Goal: Task Accomplishment & Management: Use online tool/utility

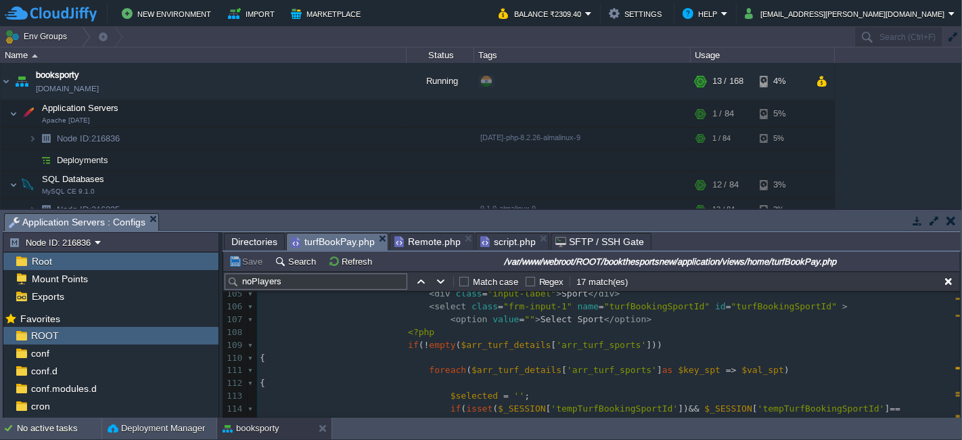
scroll to position [1354, 0]
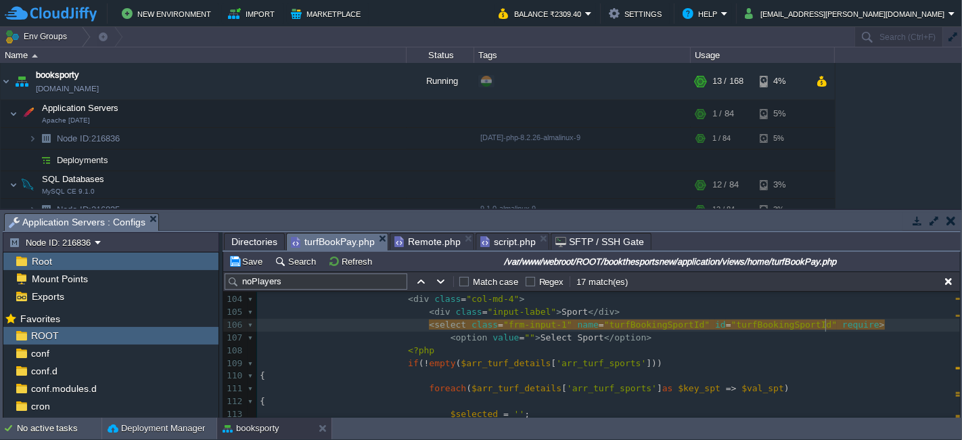
type textarea "required"
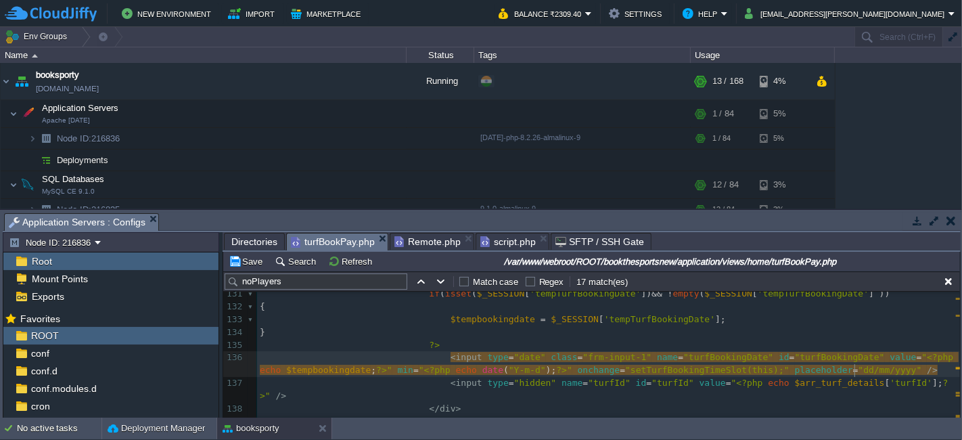
scroll to position [4, 4]
paste textarea "required"
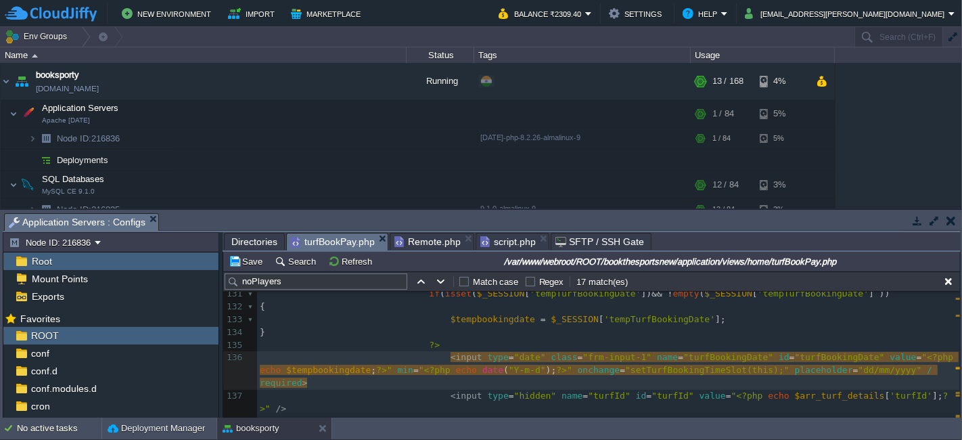
type textarea "required"
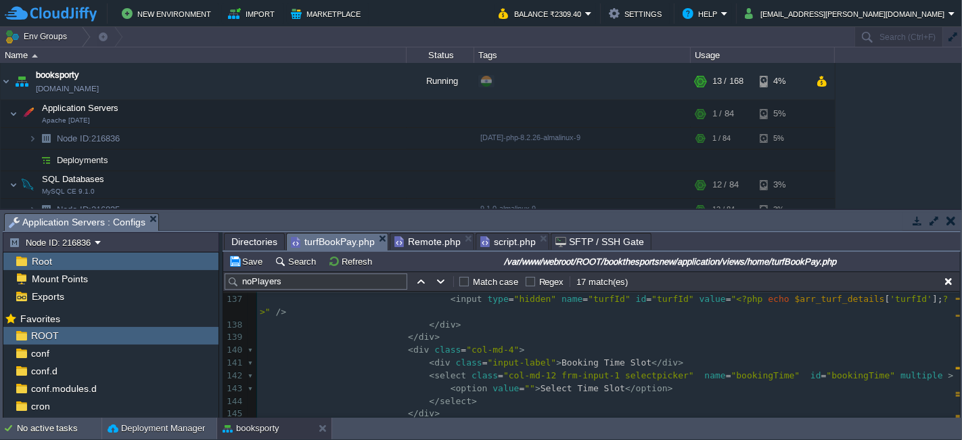
scroll to position [1804, 0]
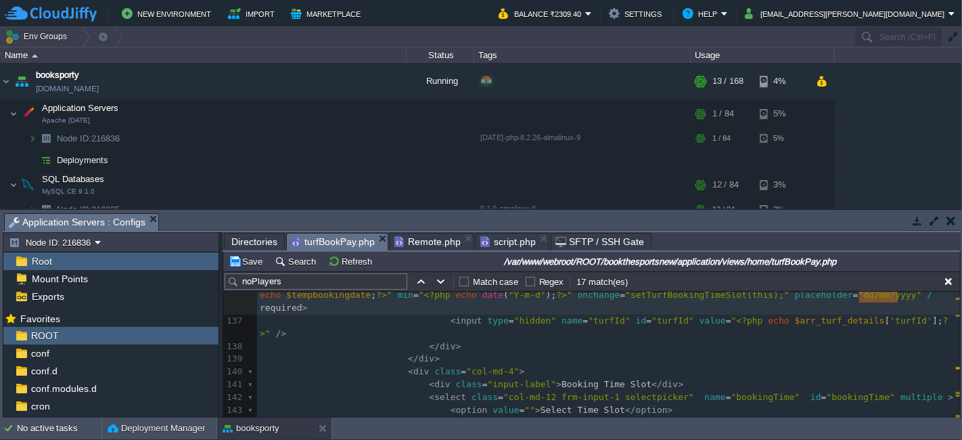
click at [899, 391] on pre "< select class = "col-md-12 frm-input-1 selectpicker" name = "bookingTime" id =…" at bounding box center [608, 397] width 703 height 13
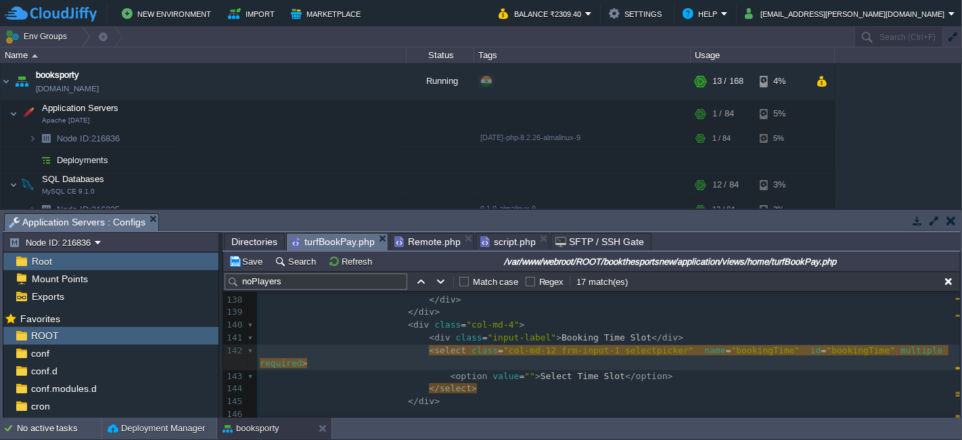
scroll to position [1879, 0]
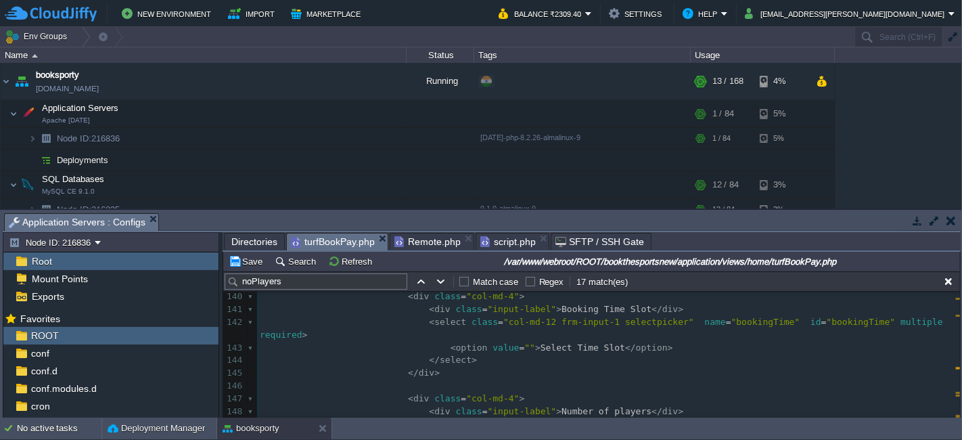
paste textarea
click at [244, 262] on button "Save" at bounding box center [248, 261] width 38 height 12
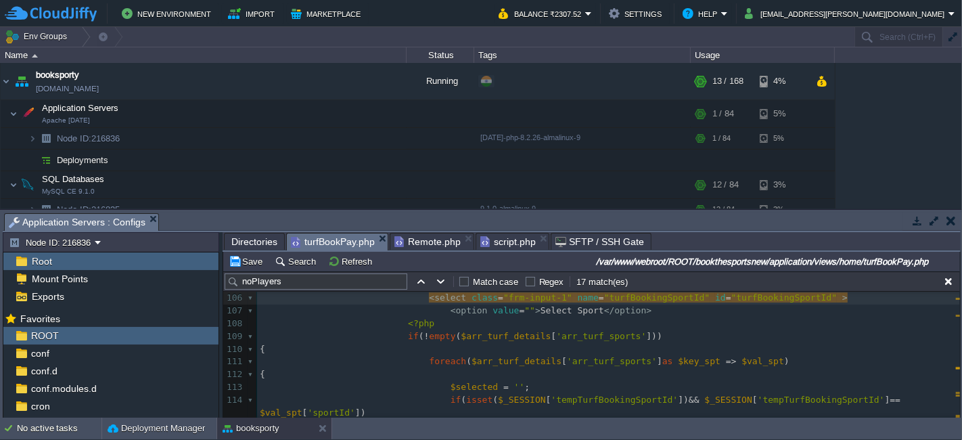
scroll to position [1306, 0]
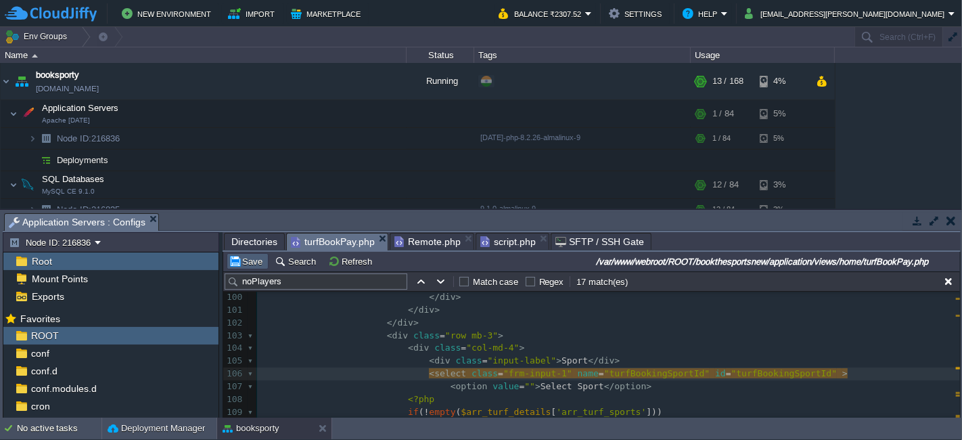
click at [242, 259] on button "Save" at bounding box center [248, 261] width 38 height 12
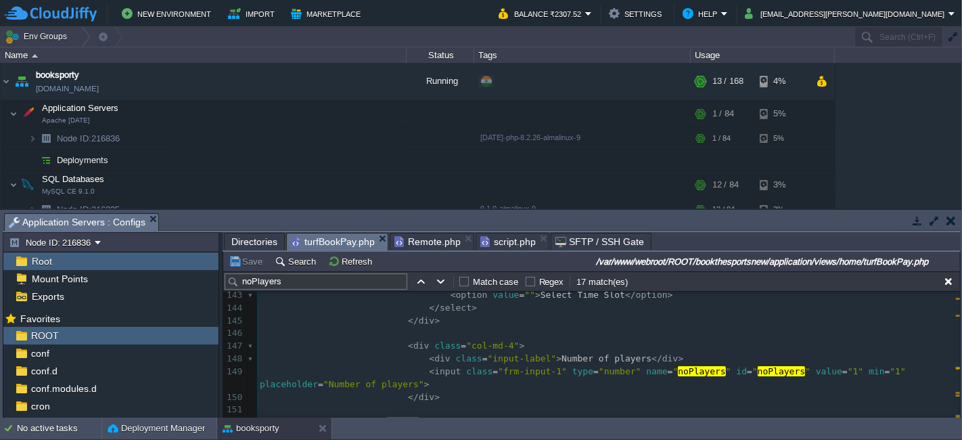
scroll to position [1907, 0]
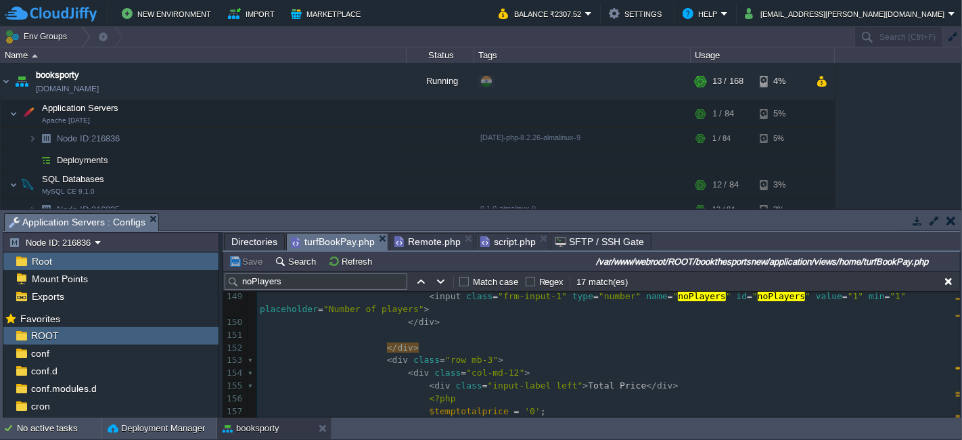
click at [496, 236] on span "script.php" at bounding box center [508, 241] width 55 height 16
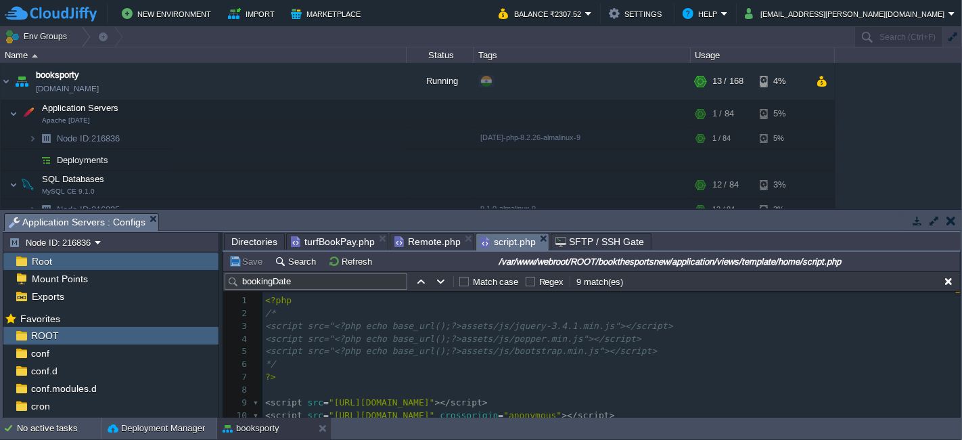
scroll to position [168, 0]
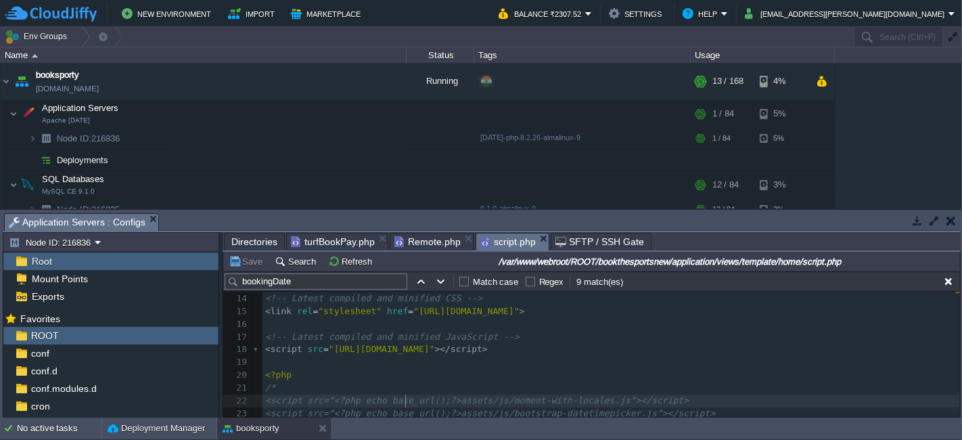
click at [406, 394] on div "<!-- Latest compiled and minified CSS --> 1 <?php 2 /* 3 <script src="<?php ech…" at bounding box center [612, 331] width 698 height 408
type textarea "$(this).val();"
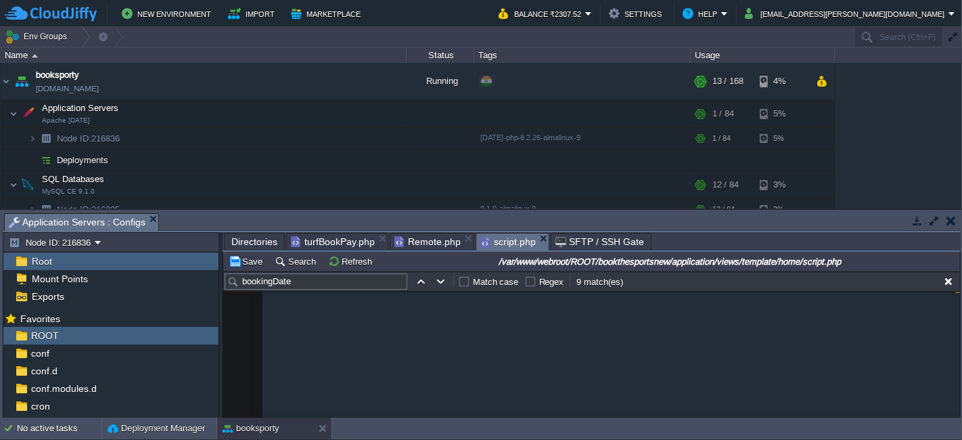
scroll to position [8350, 0]
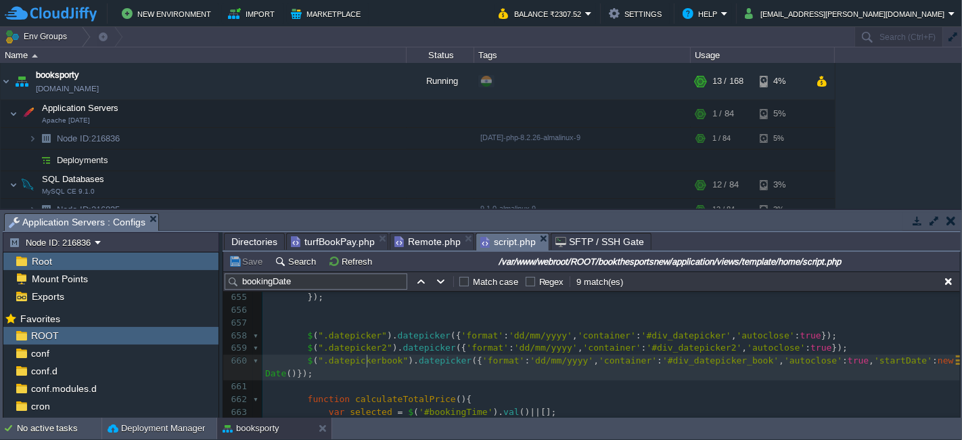
click at [369, 366] on pre "$ ( ".datepickerbook" ). datepicker ({ 'format' : 'dd/mm/yyyy' , 'container' : …" at bounding box center [612, 368] width 698 height 26
click at [374, 374] on pre "$ ( ".datepickerbook" ). datepicker ({ 'format' : 'dd/mm/yyyy' , 'container' : …" at bounding box center [612, 368] width 698 height 26
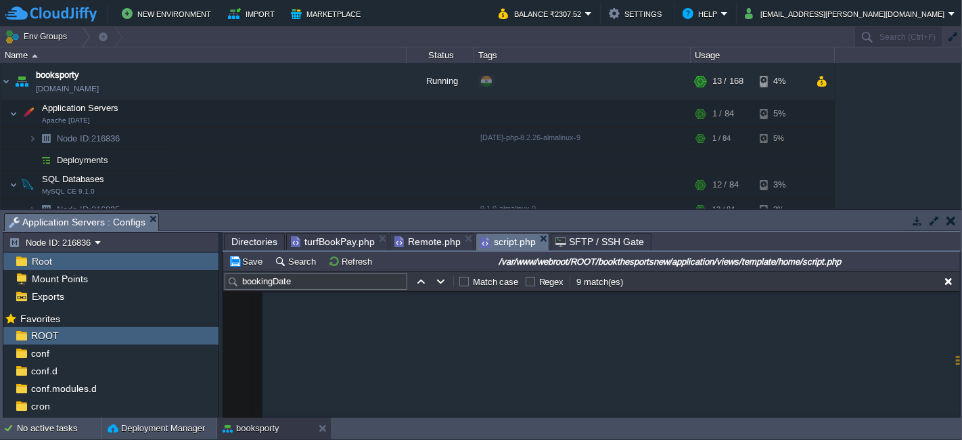
scroll to position [8618, 0]
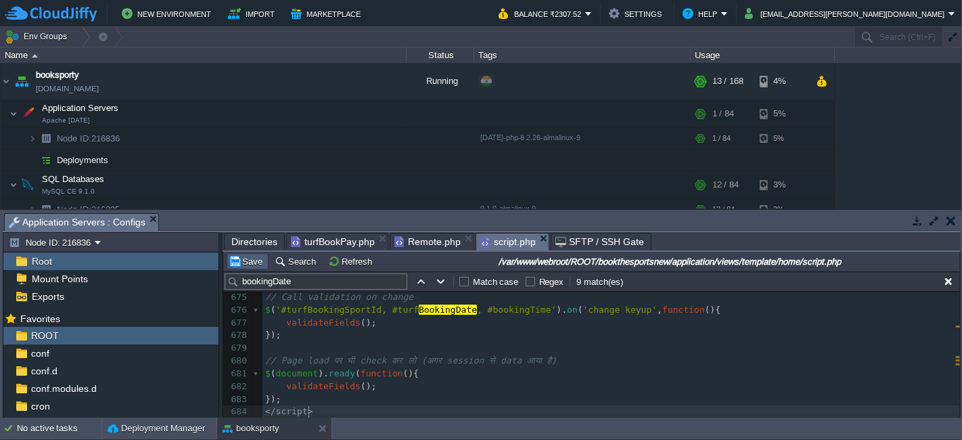
click at [251, 267] on button "Save" at bounding box center [248, 261] width 38 height 12
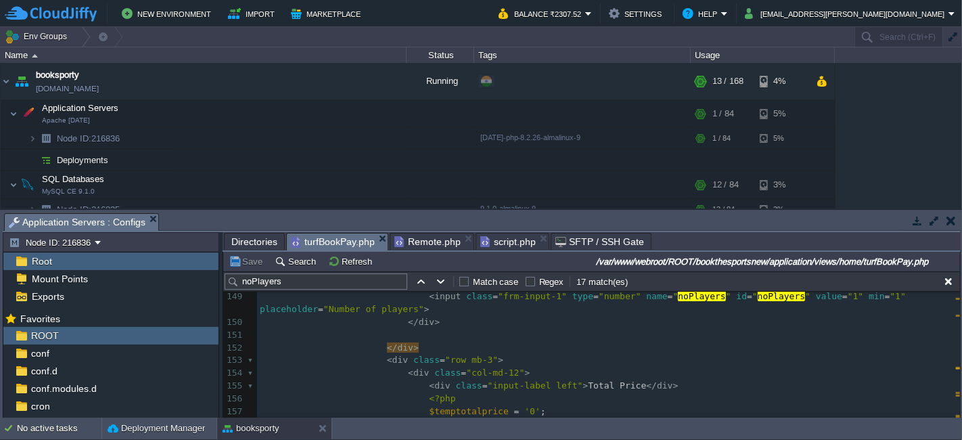
click at [338, 244] on span "turfBookPay.php" at bounding box center [333, 241] width 84 height 17
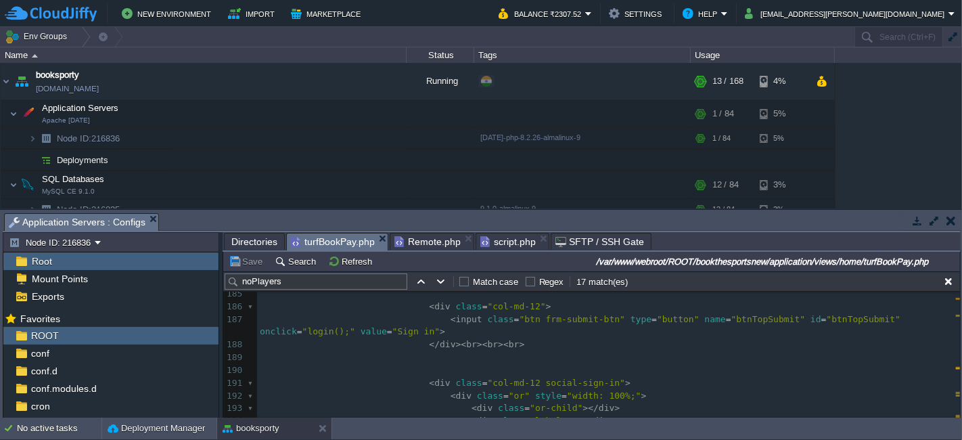
scroll to position [2283, 0]
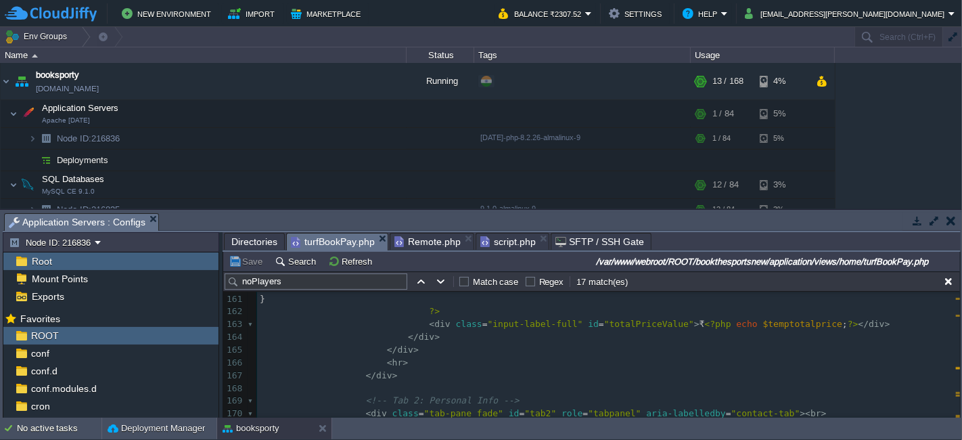
click at [251, 260] on button "Save" at bounding box center [248, 261] width 38 height 12
click at [397, 231] on div "Tasks Activity Log Archive Git / SVN Application Servers : Configs" at bounding box center [482, 223] width 958 height 20
click at [399, 240] on span "Remote.php" at bounding box center [428, 241] width 66 height 16
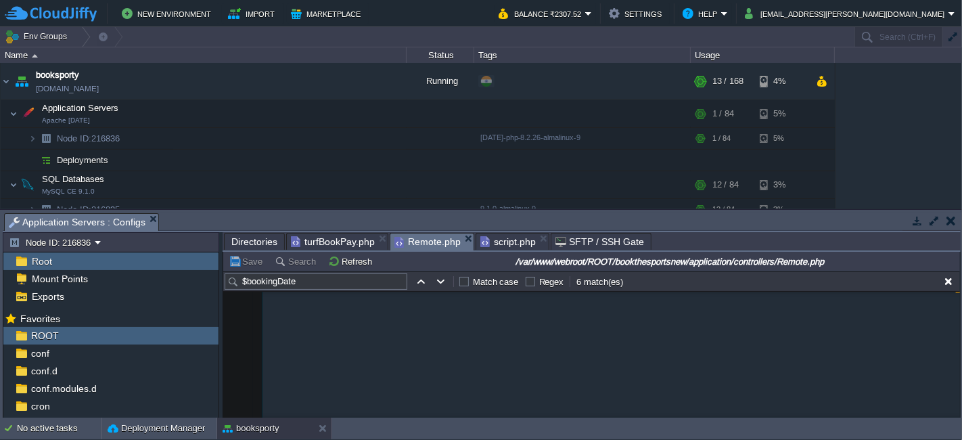
click at [245, 265] on button "Save" at bounding box center [248, 261] width 38 height 12
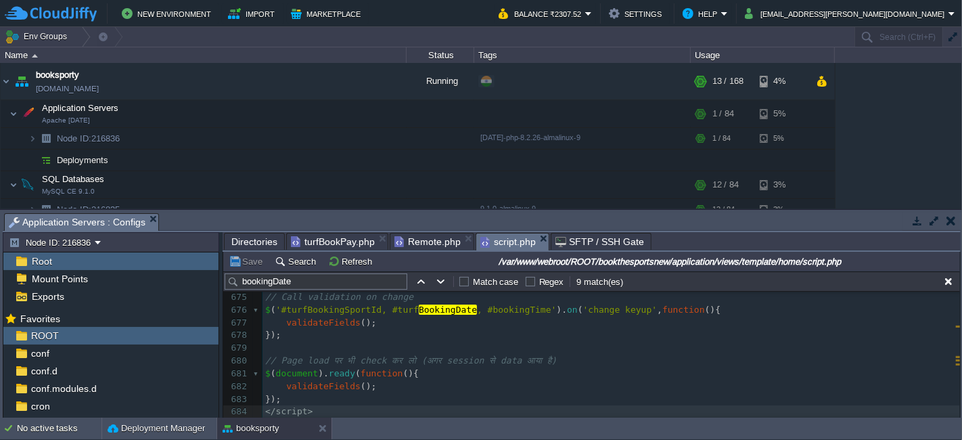
click at [499, 236] on span "script.php" at bounding box center [508, 241] width 55 height 17
click at [247, 267] on button "Save" at bounding box center [248, 261] width 38 height 12
click at [311, 237] on span "turfBookPay.php" at bounding box center [333, 241] width 84 height 16
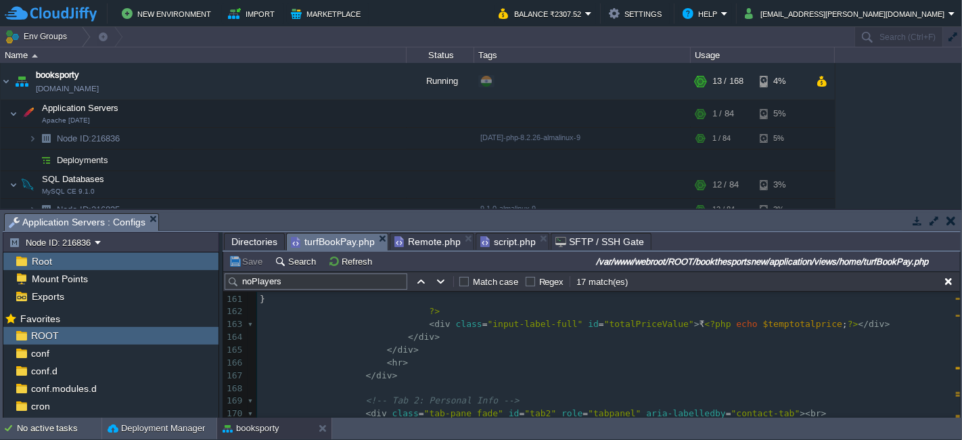
click at [422, 242] on span "Remote.php" at bounding box center [428, 241] width 66 height 16
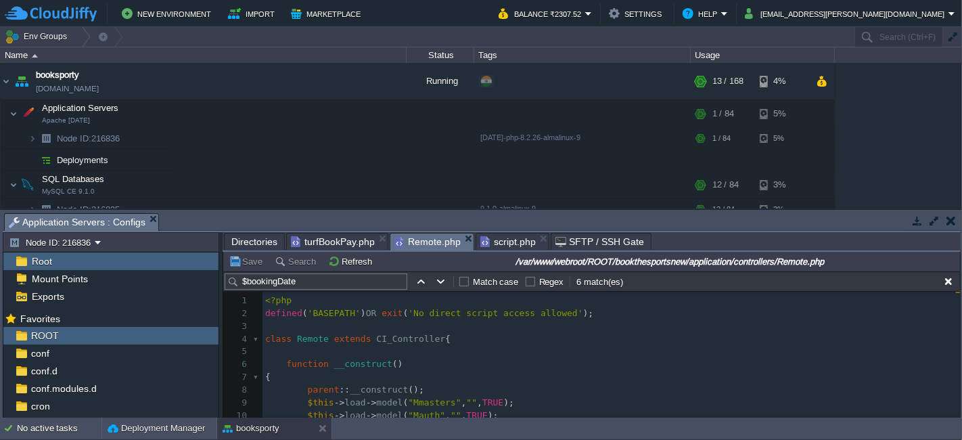
scroll to position [232, 0]
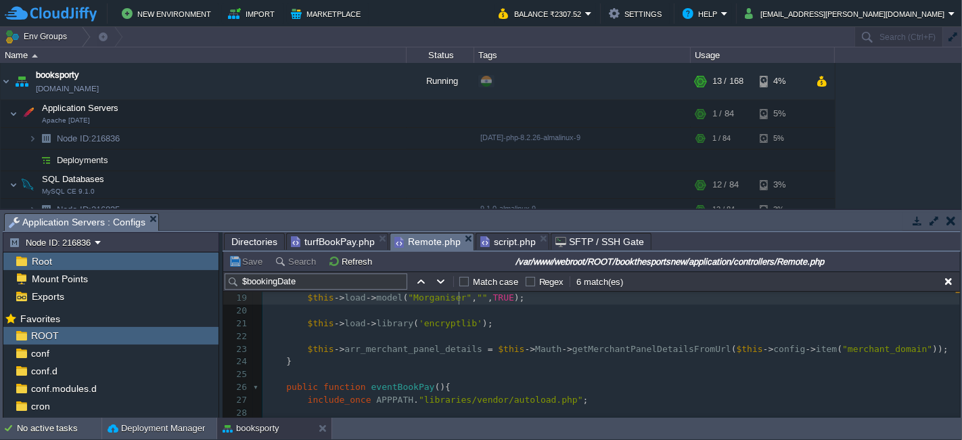
click at [493, 248] on span "script.php" at bounding box center [508, 241] width 55 height 16
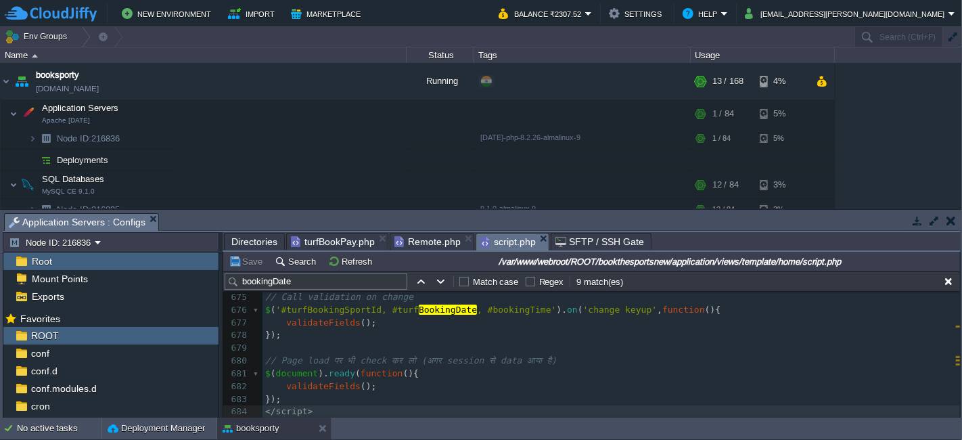
scroll to position [4, 0]
click at [470, 365] on div "x var dataString = 'turfId=' + escape ( turfId ) + '&turfBookingSportId=' + esc…" at bounding box center [612, 361] width 698 height 421
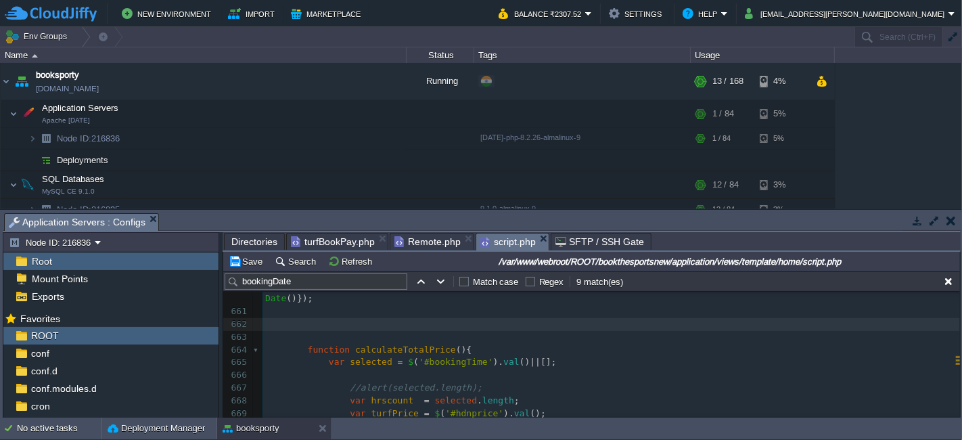
scroll to position [8425, 0]
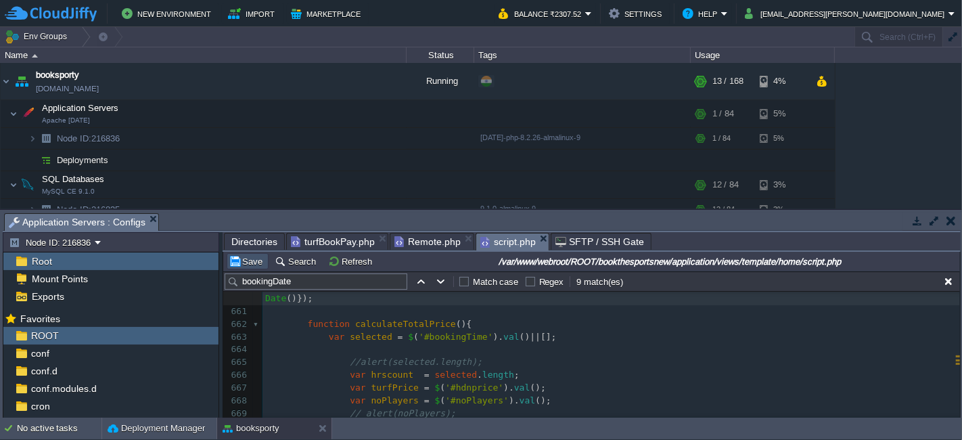
click at [248, 263] on button "Save" at bounding box center [248, 261] width 38 height 12
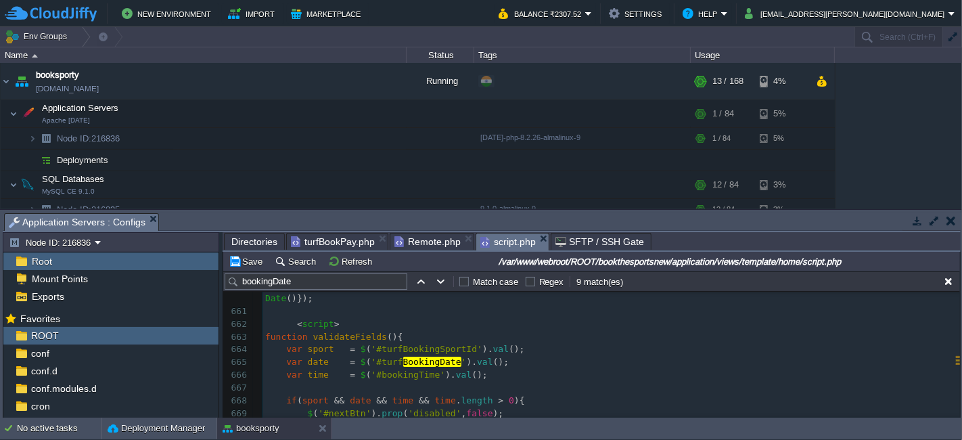
scroll to position [8450, 0]
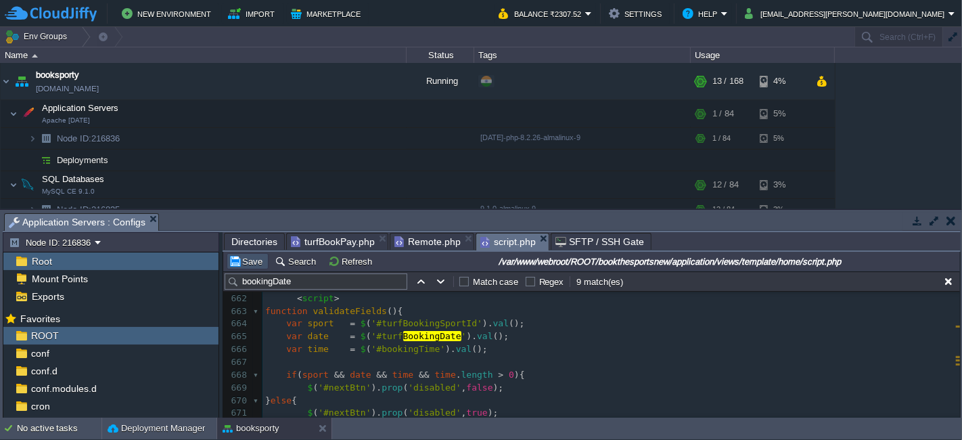
click at [256, 257] on button "Save" at bounding box center [248, 261] width 38 height 12
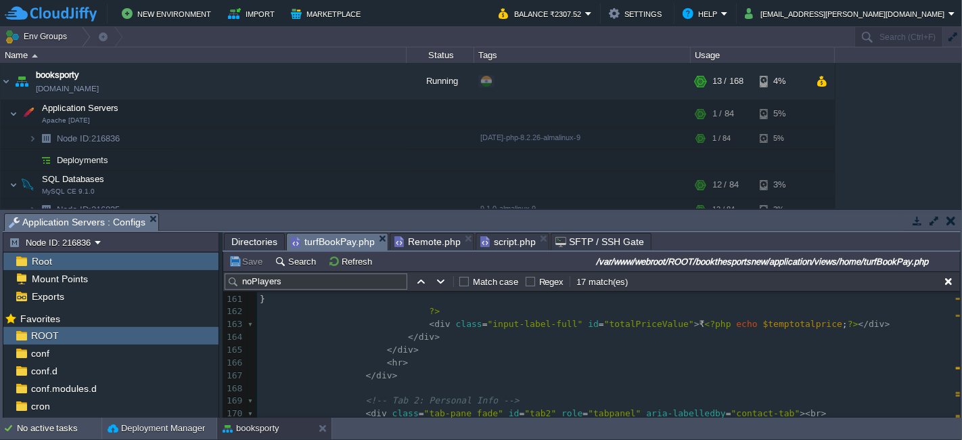
click at [334, 242] on span "turfBookPay.php" at bounding box center [333, 241] width 84 height 17
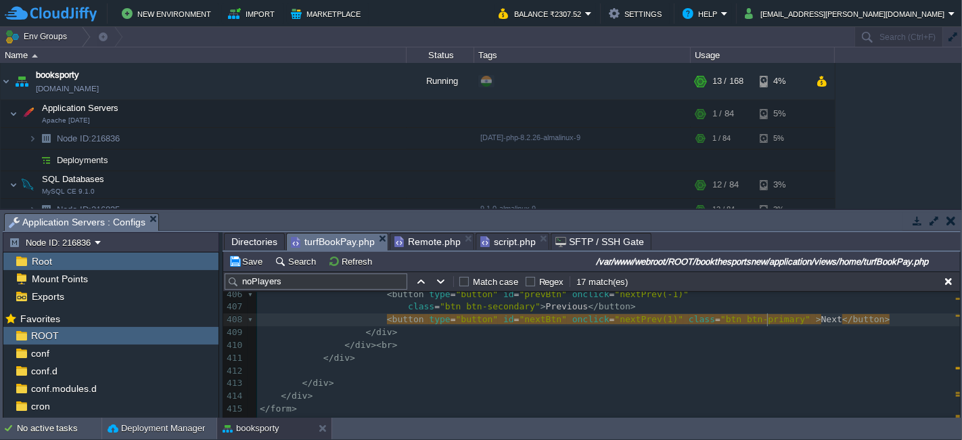
scroll to position [5, 3]
paste textarea
click at [250, 259] on button "Save" at bounding box center [248, 261] width 38 height 12
click at [409, 250] on div "Directories turfBookPay.php Remote.php script.php SFTP / SSH Gate" at bounding box center [592, 242] width 738 height 20
click at [510, 240] on span "script.php" at bounding box center [508, 241] width 55 height 16
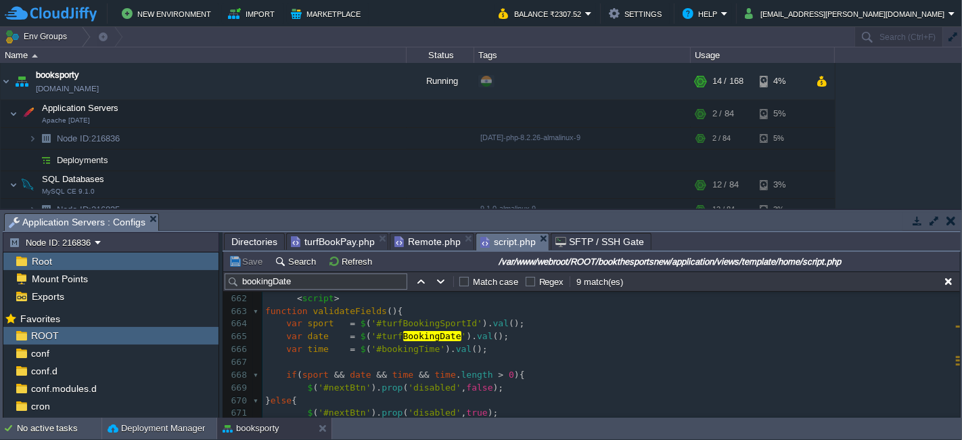
click at [250, 259] on button "Save" at bounding box center [248, 261] width 38 height 12
click at [541, 346] on pre "var time = $ ( '#bookingTime' ). val ();" at bounding box center [612, 349] width 698 height 13
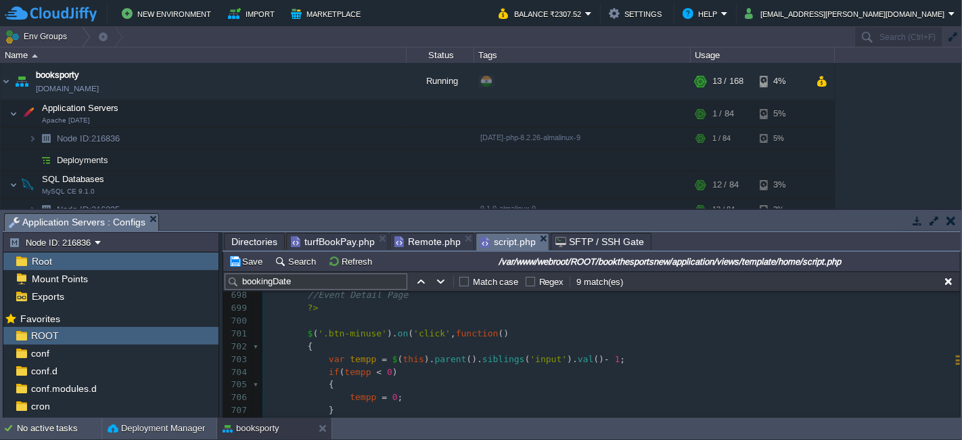
scroll to position [8976, 0]
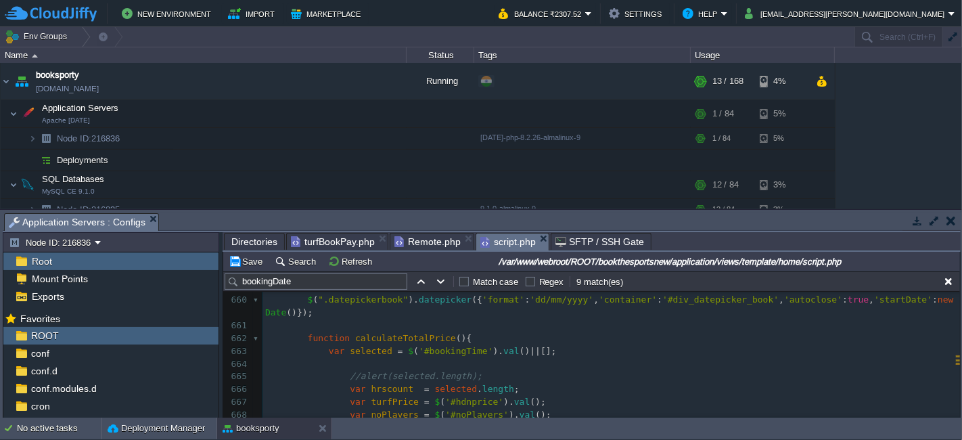
click at [328, 315] on pre "$ ( ".datepickerbook" ). datepicker ({ 'format' : 'dd/mm/yyyy' , 'container' : …" at bounding box center [612, 307] width 698 height 26
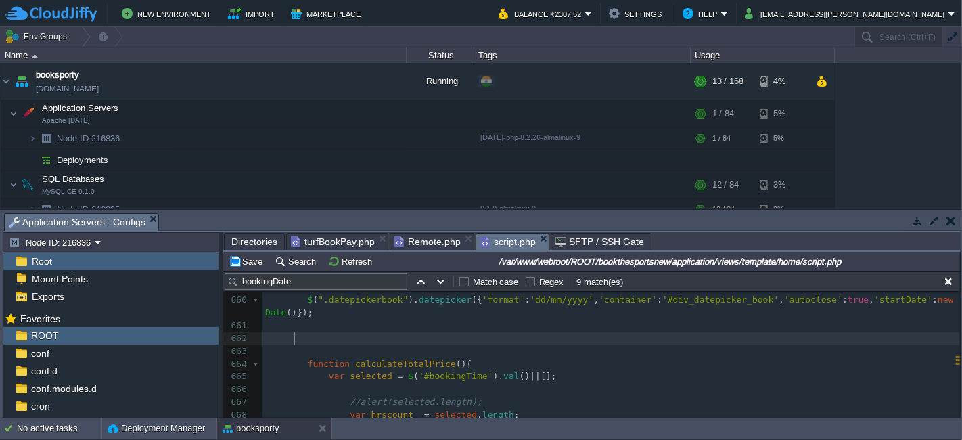
click at [416, 337] on pre at bounding box center [612, 338] width 698 height 13
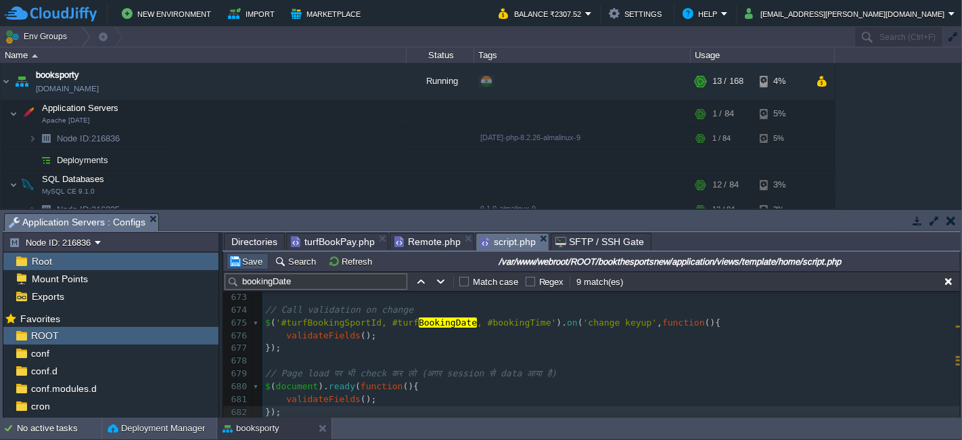
click at [254, 262] on button "Save" at bounding box center [248, 261] width 38 height 12
